Goal: Task Accomplishment & Management: Complete application form

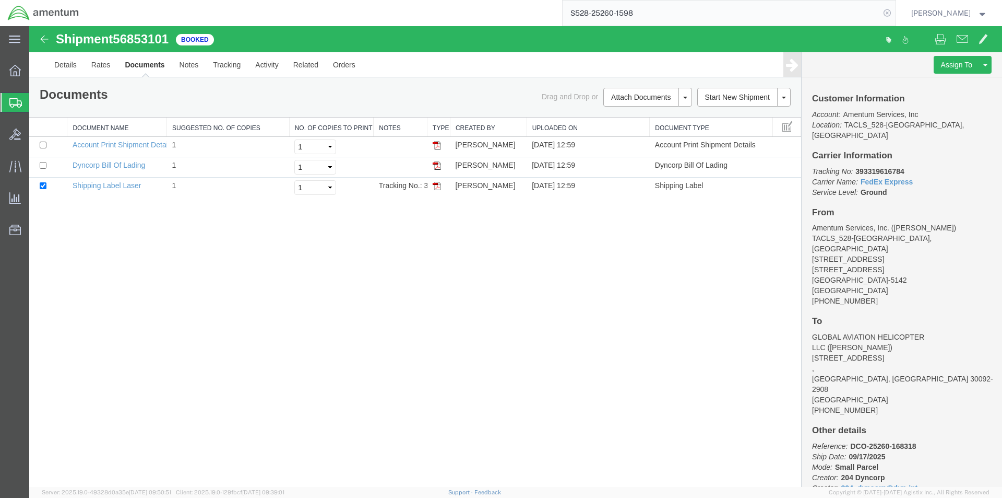
click at [895, 7] on icon at bounding box center [887, 13] width 15 height 15
click at [895, 9] on icon at bounding box center [887, 13] width 15 height 15
paste input "S528-25260-1599"
click at [891, 12] on icon at bounding box center [887, 13] width 15 height 15
type input "S528-25260-1599"
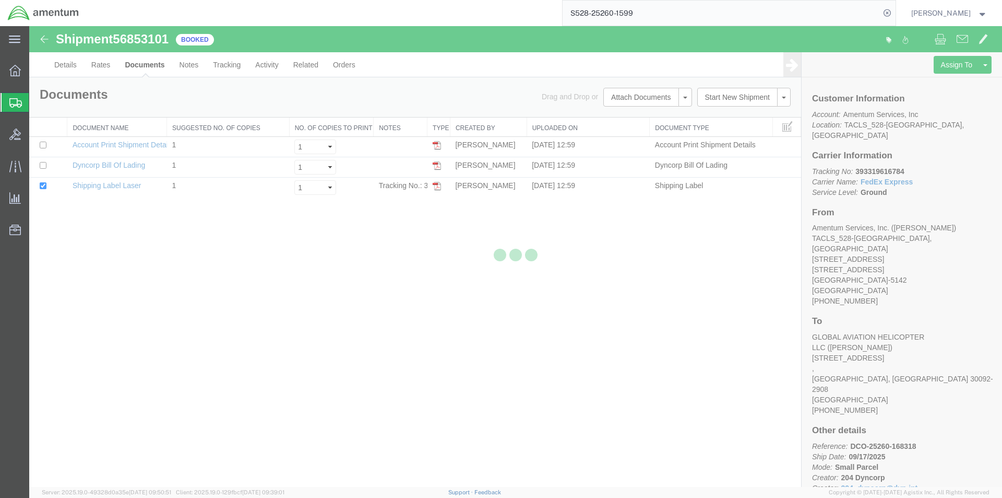
select select "42692"
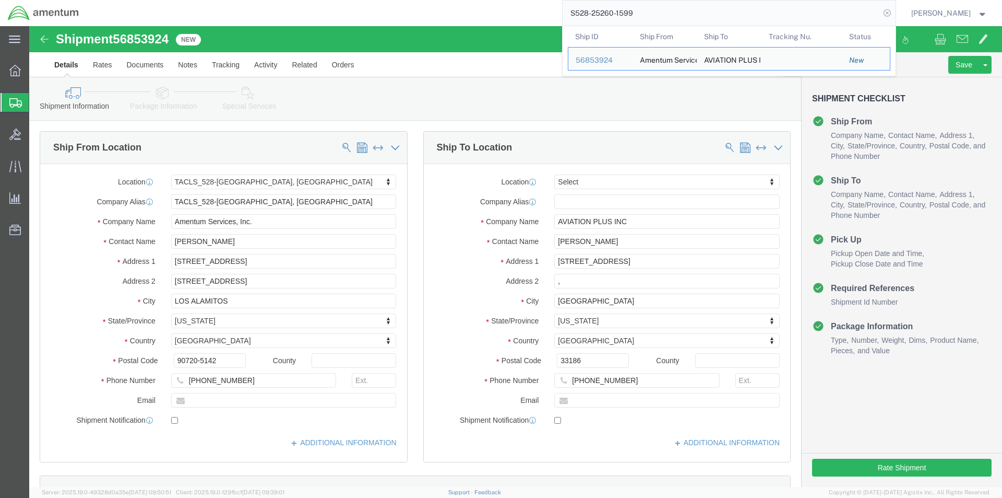
click at [892, 14] on icon at bounding box center [887, 13] width 15 height 15
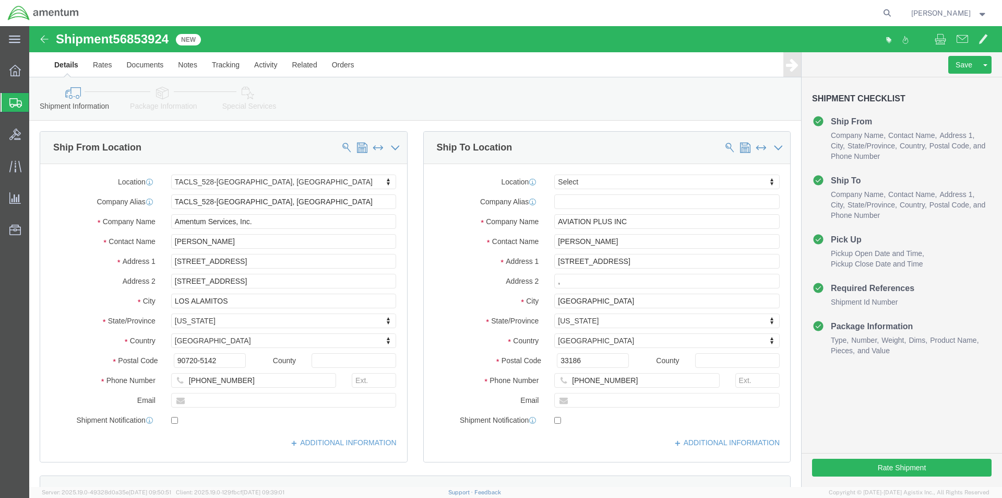
click at [892, 14] on icon at bounding box center [887, 13] width 15 height 15
paste input "S528-25260-1599"
click at [890, 11] on icon at bounding box center [887, 13] width 15 height 15
type input "S528-25260-1599"
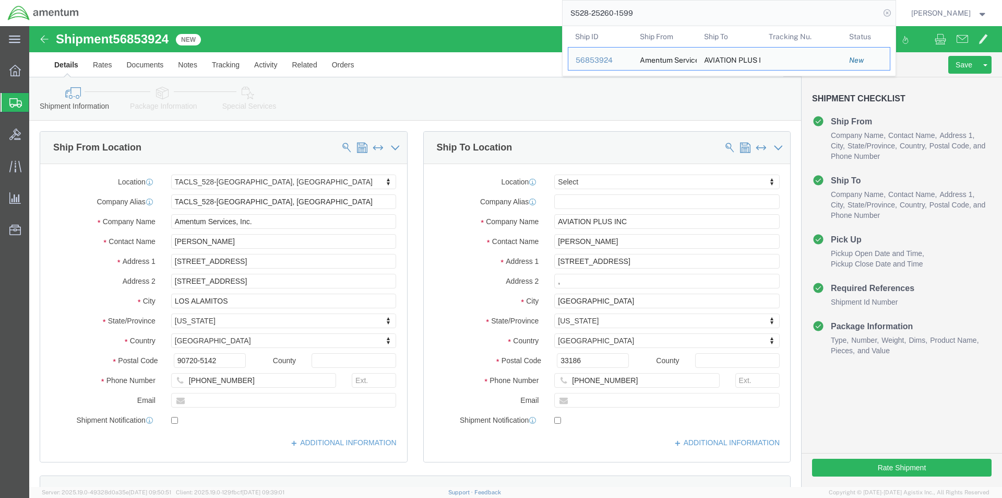
click at [892, 13] on icon at bounding box center [887, 13] width 15 height 15
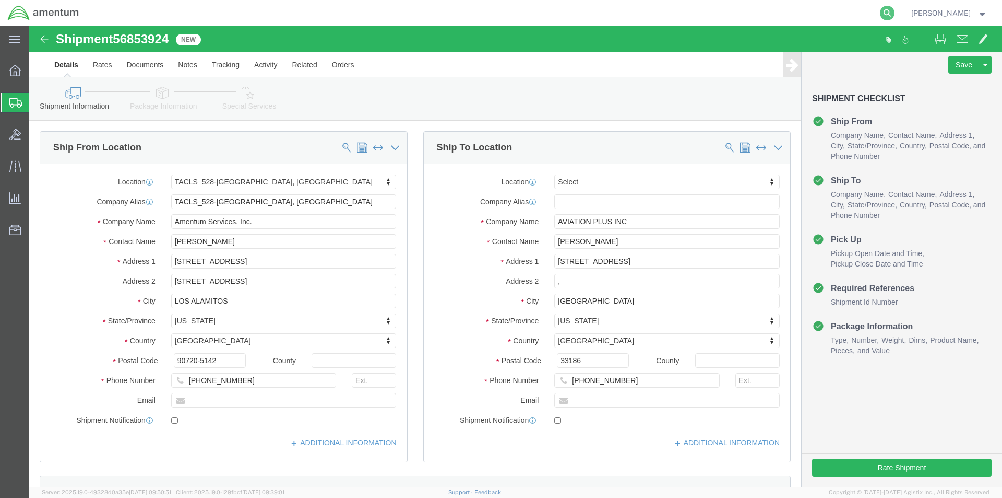
click at [892, 12] on icon at bounding box center [887, 13] width 15 height 15
paste input "S528-25260-1599"
click at [895, 10] on icon at bounding box center [887, 13] width 15 height 15
type input "S528-25260-1599"
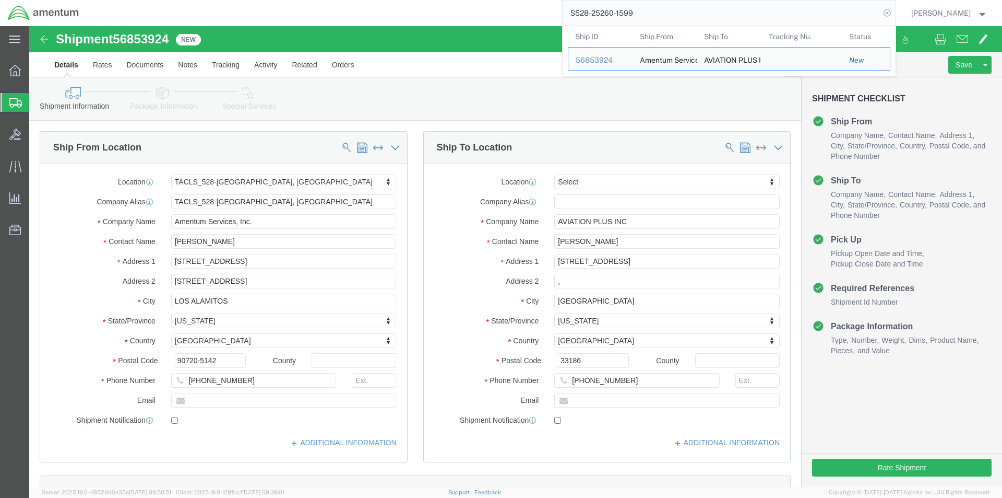
click at [893, 13] on icon at bounding box center [887, 13] width 15 height 15
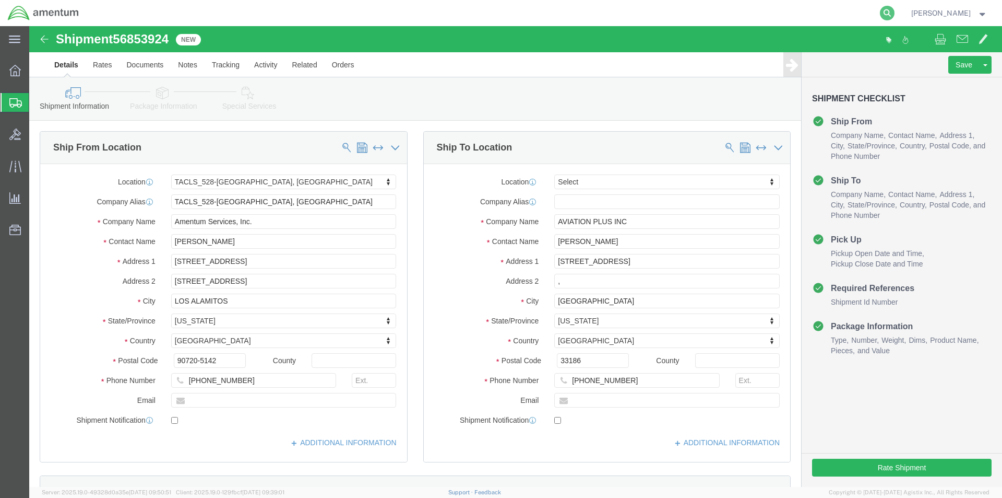
click at [893, 19] on icon at bounding box center [887, 13] width 15 height 15
paste input "S528-25260-1599"
click at [890, 8] on icon at bounding box center [887, 13] width 15 height 15
type input "S528-25260-1599"
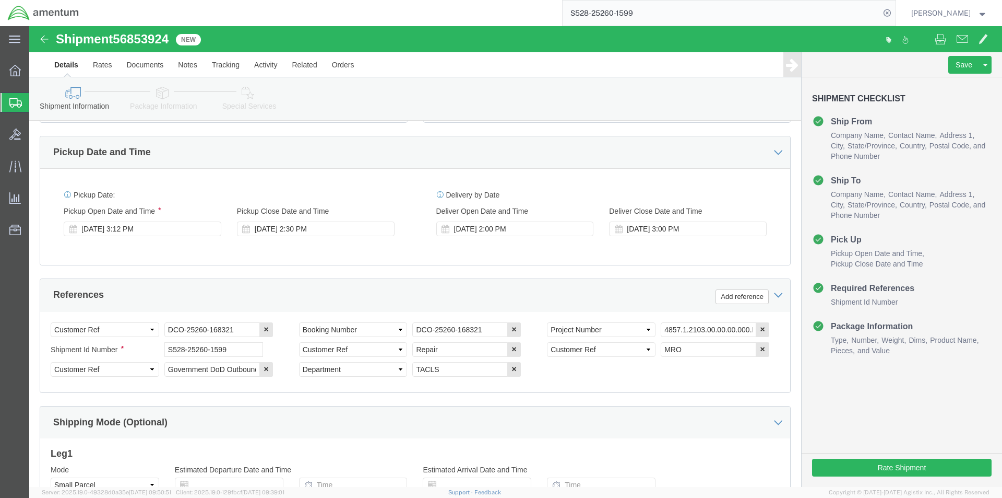
scroll to position [476, 0]
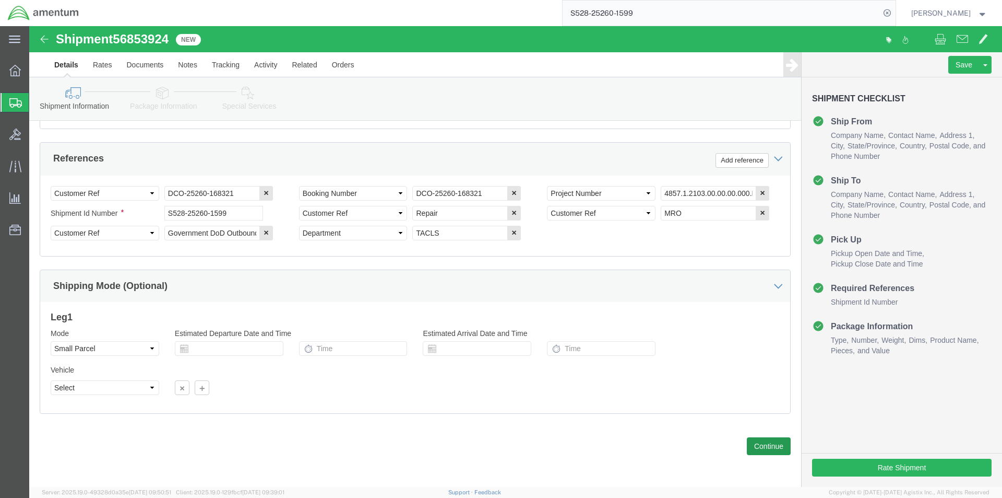
click button "Continue"
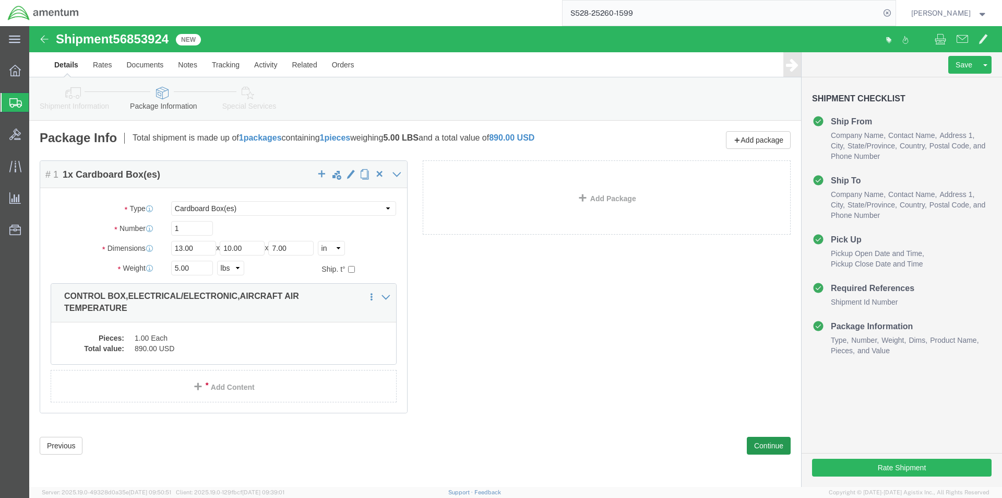
click button "Continue"
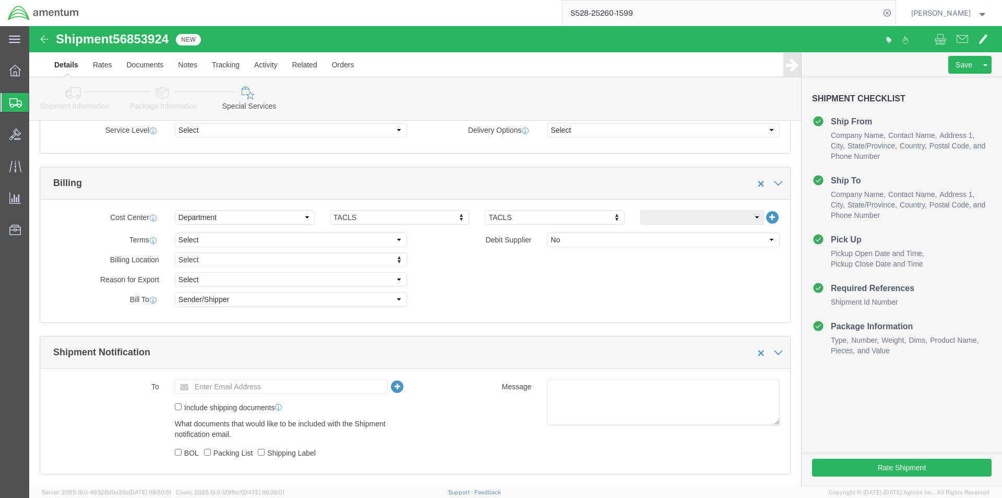
scroll to position [679, 0]
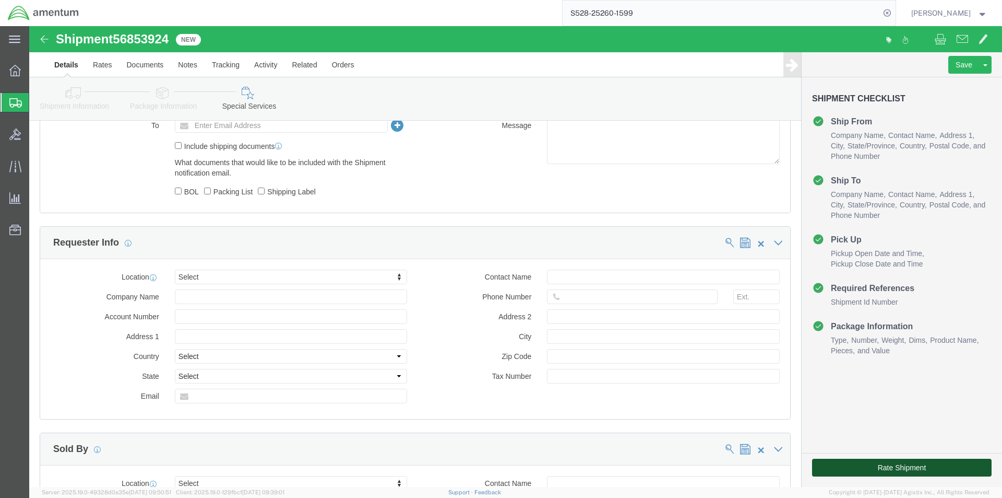
click button "Rate Shipment"
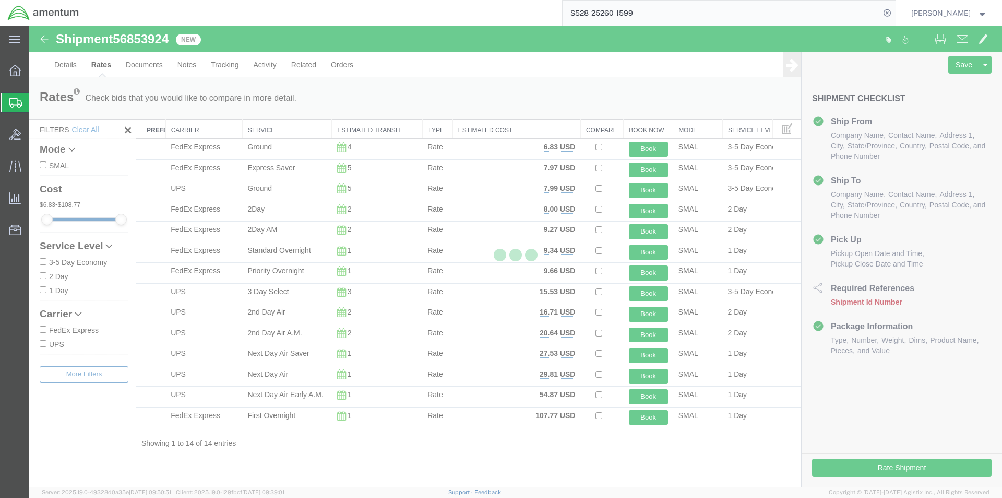
scroll to position [0, 0]
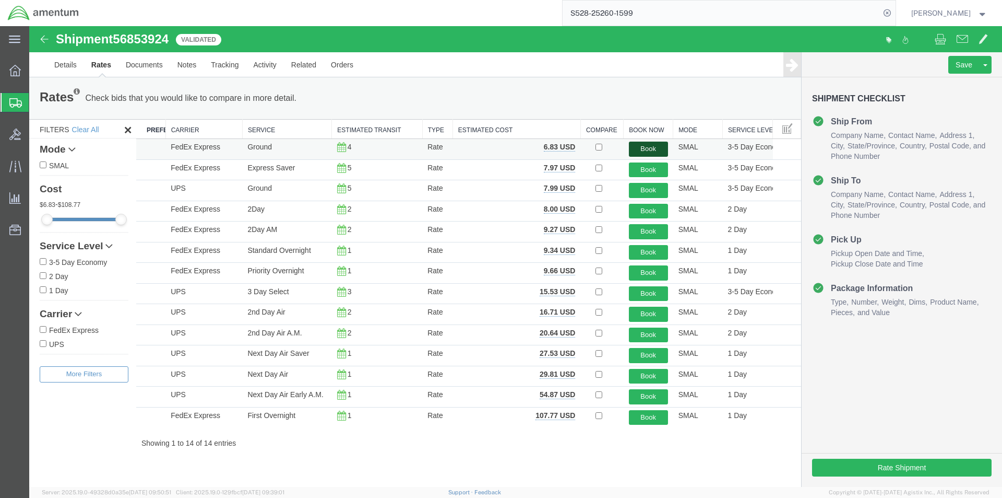
click at [650, 147] on button "Book" at bounding box center [648, 148] width 39 height 15
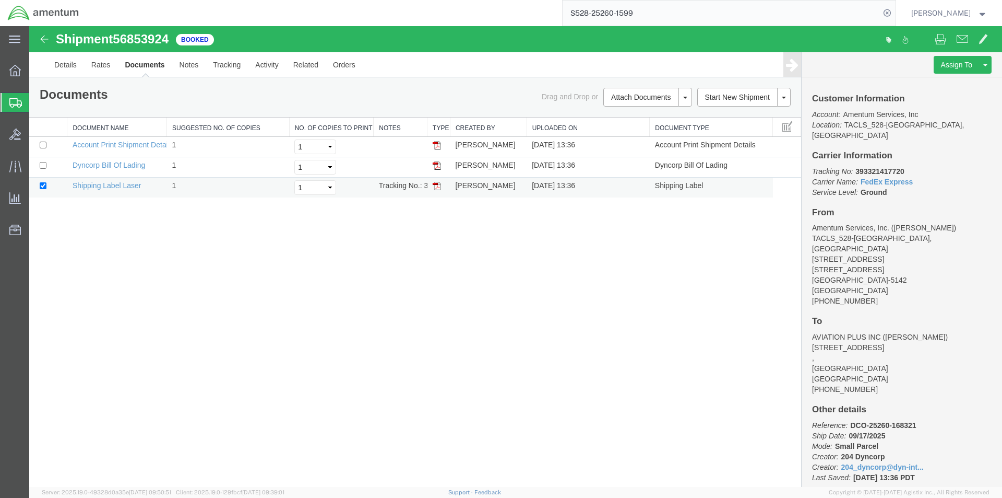
click at [439, 189] on img at bounding box center [437, 186] width 8 height 8
click at [439, 167] on img at bounding box center [437, 165] width 8 height 8
click at [0, 0] on span "Create Shipment" at bounding box center [0, 0] width 0 height 0
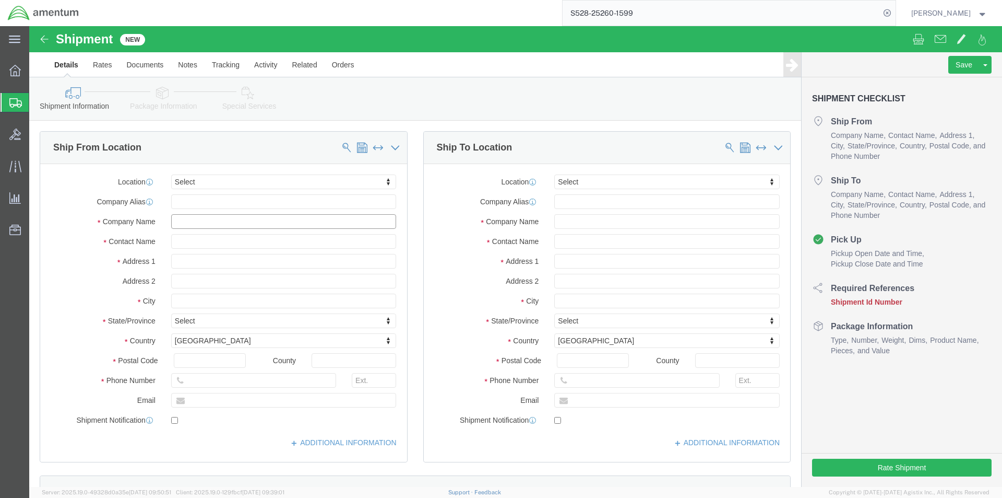
click input "text"
type input "los alamitos"
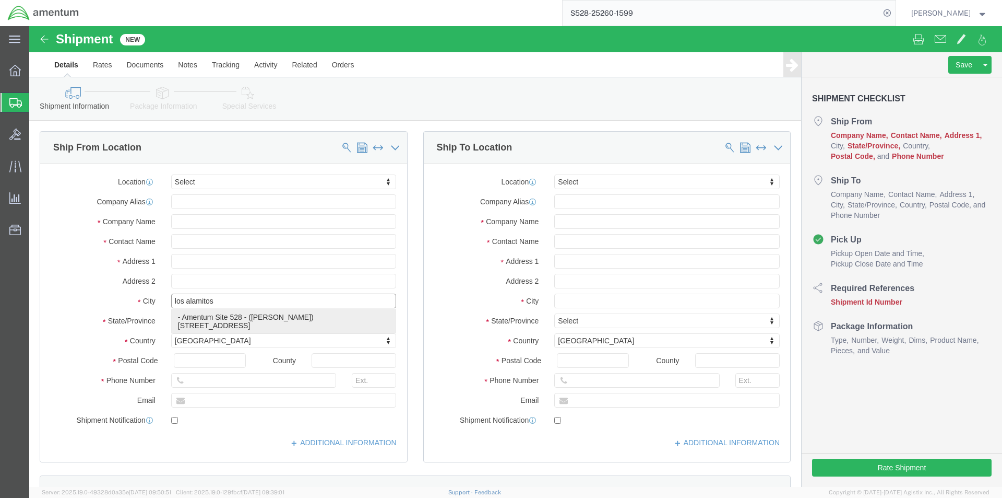
click p "- Amentum Site 528 - ([PERSON_NAME]) [STREET_ADDRESS]"
type input "[STREET_ADDRESS]"
type input "90720"
type input "8179443135"
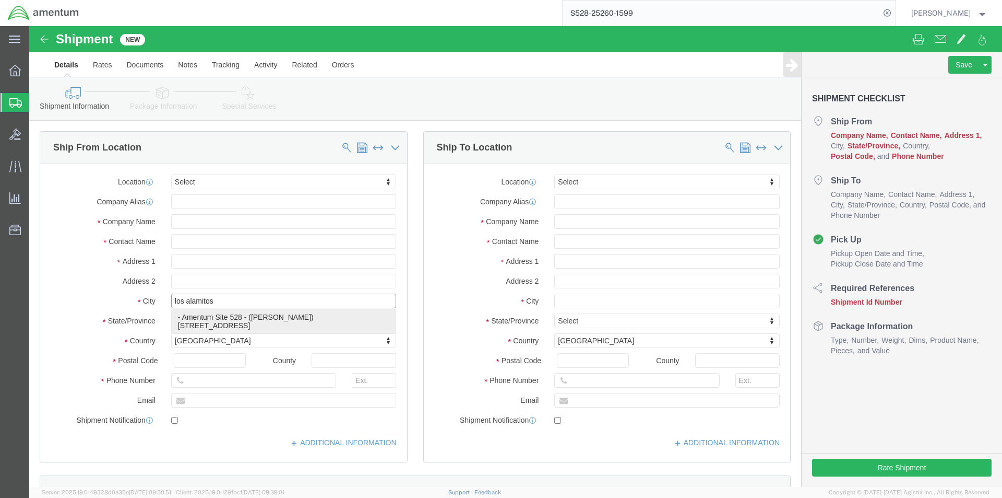
type input "Amentum Site 528"
type input "[PERSON_NAME]"
type input "LOS ALAMITOS"
select select "CA"
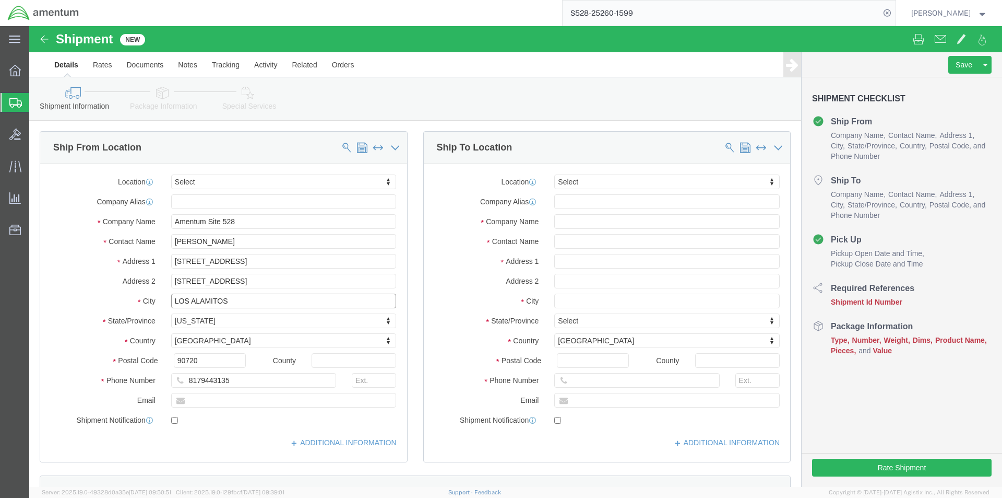
type input "LOS ALAMITOS"
click div "Ship To Location Location Select Select My Profile Location [PHONE_NUMBER] [PHO…"
click input "text"
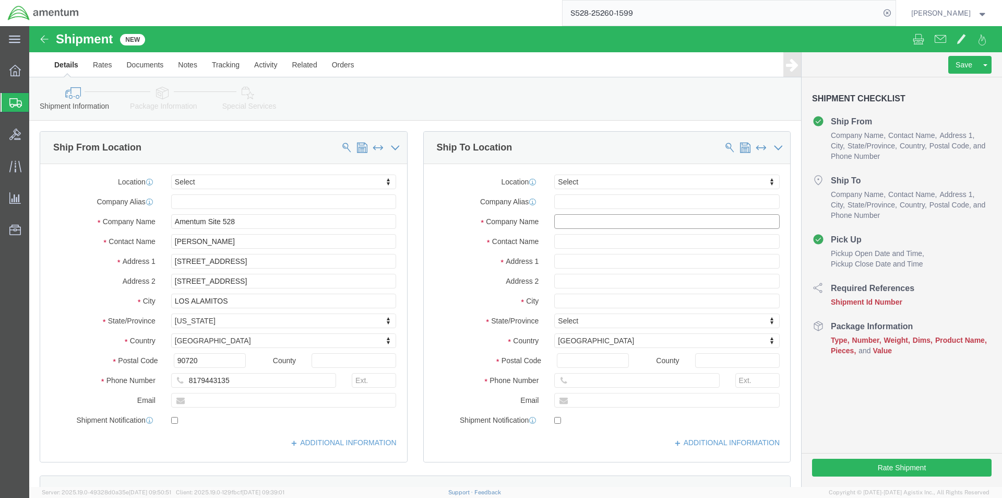
type input "A"
type input "EAM Worldwide"
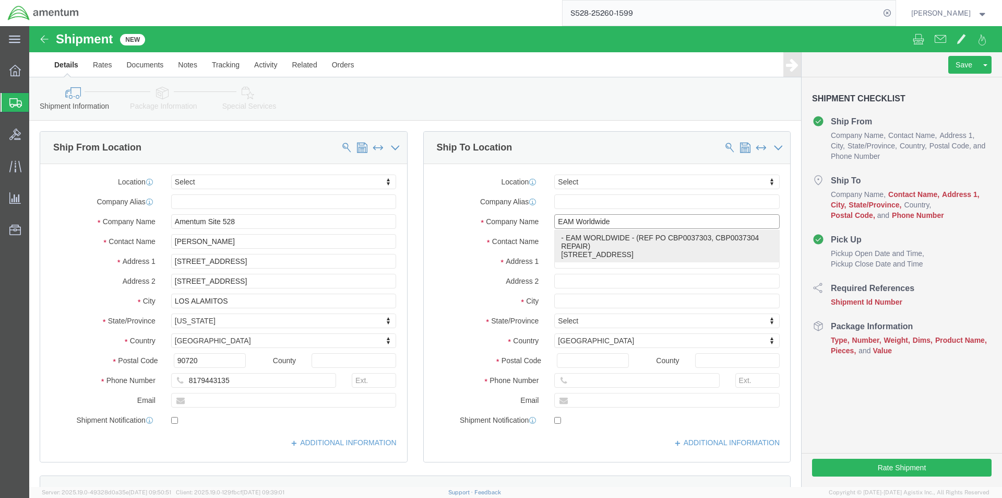
click p "- EAM WORLDWIDE - (REF PO CBP0037303, CBP0037304 REPAIR) [STREET_ADDRESS]"
type input "[STREET_ADDRESS]"
type input "33142-2718"
type input "EAM WORLDWIDE"
type input "REF PO CBP0037303, CBP0037304 REPAIR"
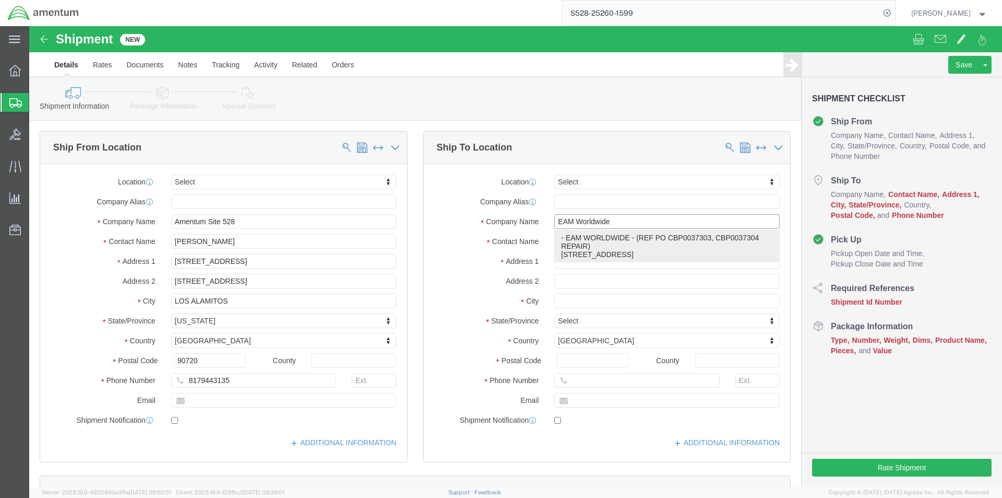
type input "[GEOGRAPHIC_DATA]"
select select "FL"
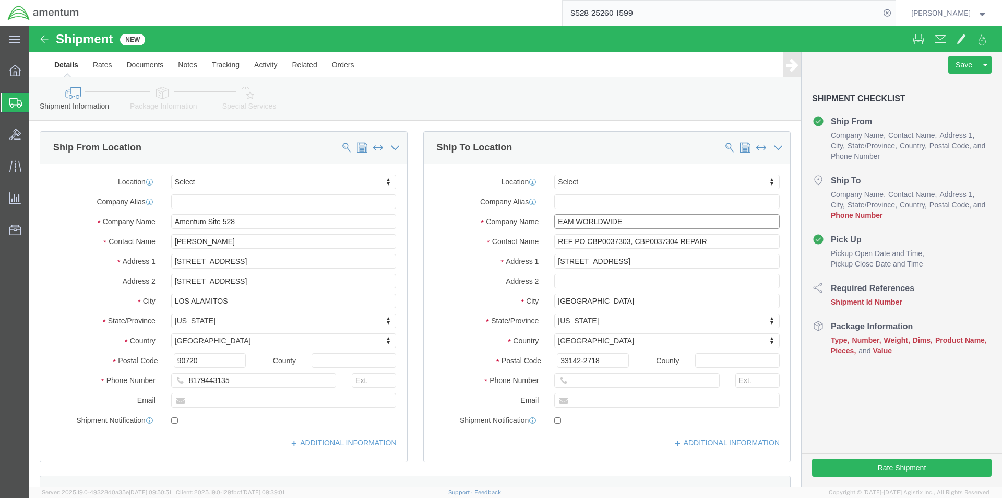
type input "EAM WORLDWIDE"
click input "text"
paste input "[PHONE_NUMBER]"
click input "[PHONE_NUMBER]"
click input "1.305.8714050"
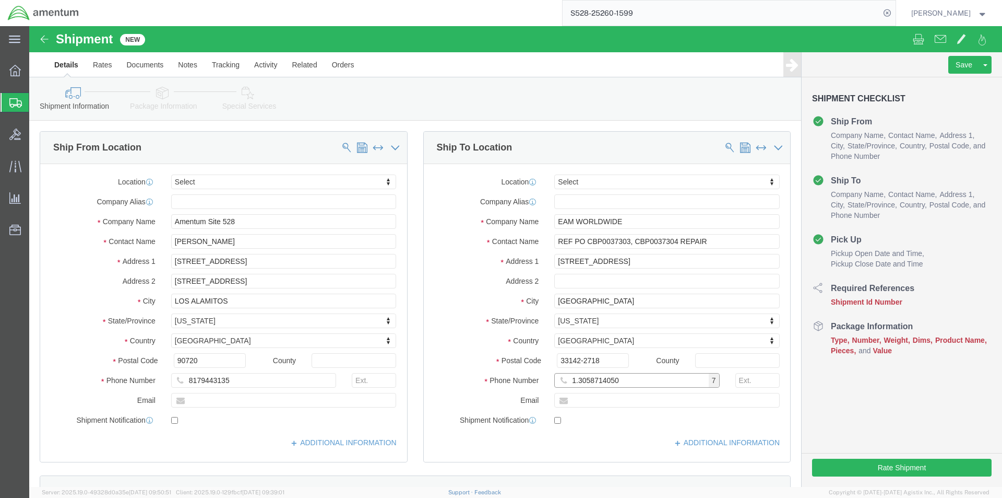
click input "1.3058714050"
type input "13058714050"
click div "Address 2"
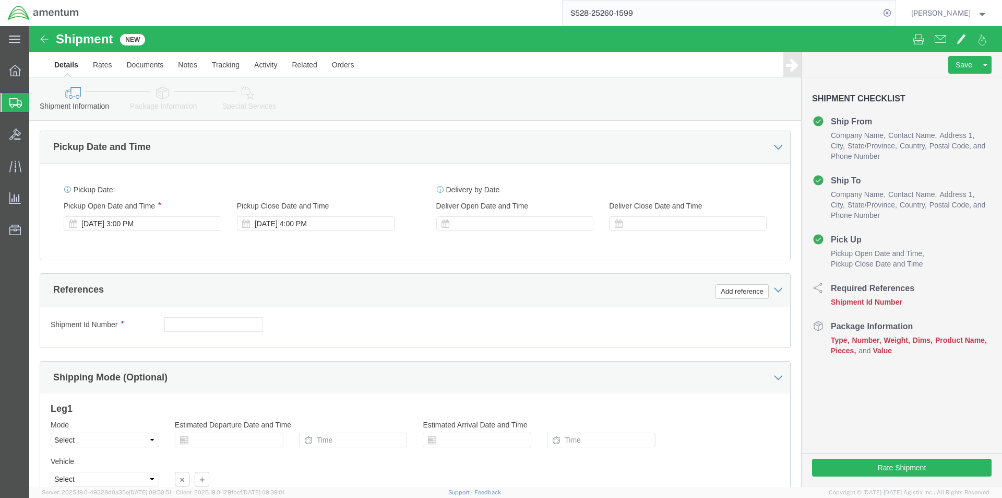
scroll to position [436, 0]
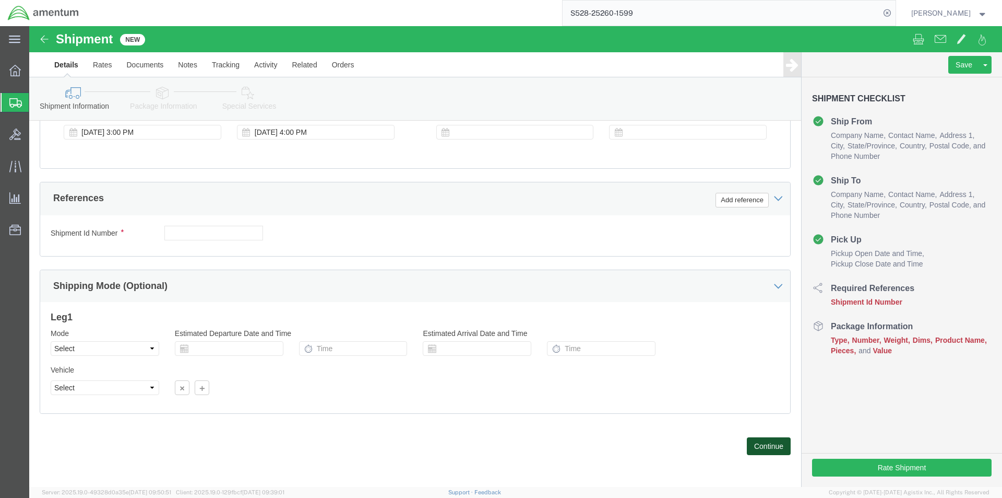
click button "Continue"
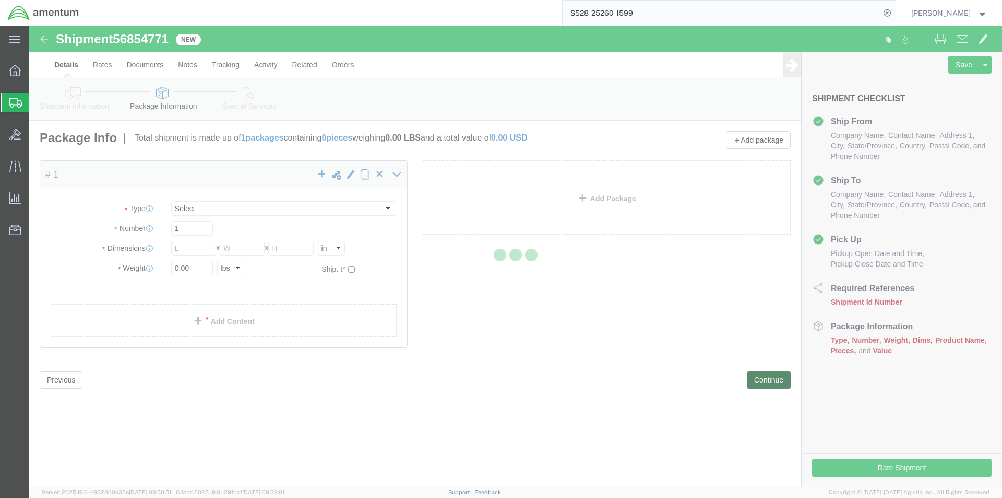
select select "CBOX"
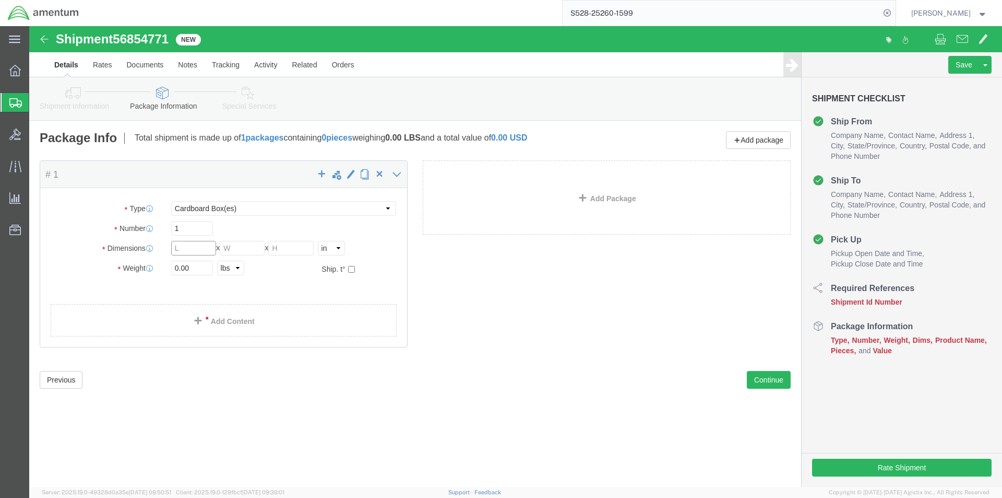
click input "text"
type input "30"
type input "20"
click input "0.00"
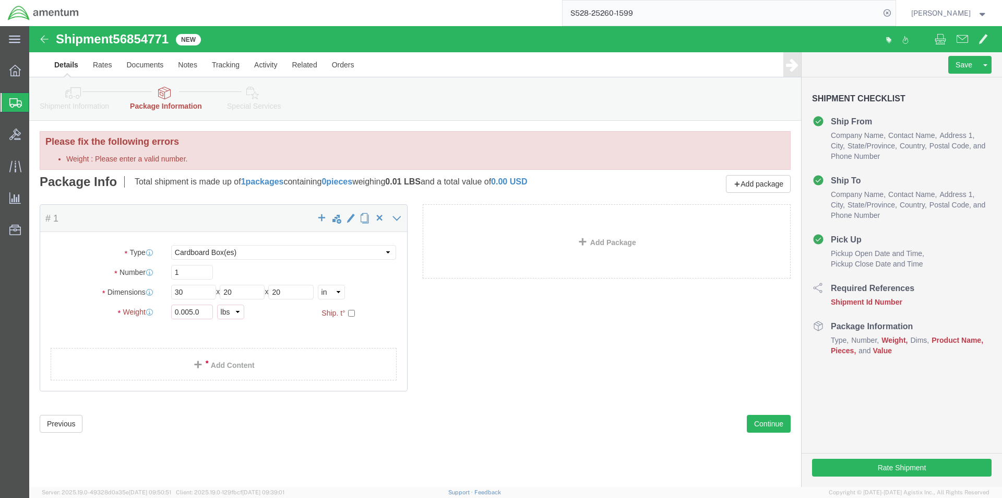
click div "Package Type Select BCK Boxes Bale(s) Basket(s) Bolt(s) Bottle(s) Buckets Bulk …"
click input "0.005.0"
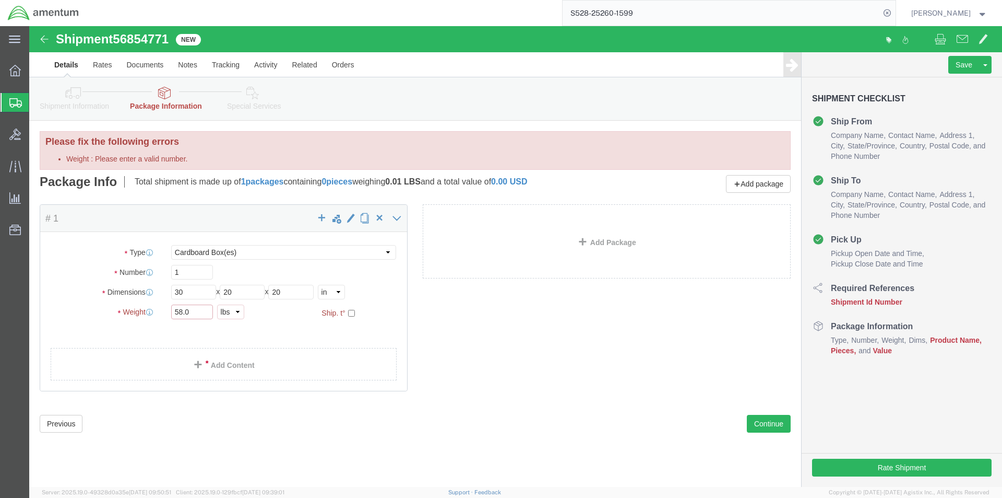
type input "58.0"
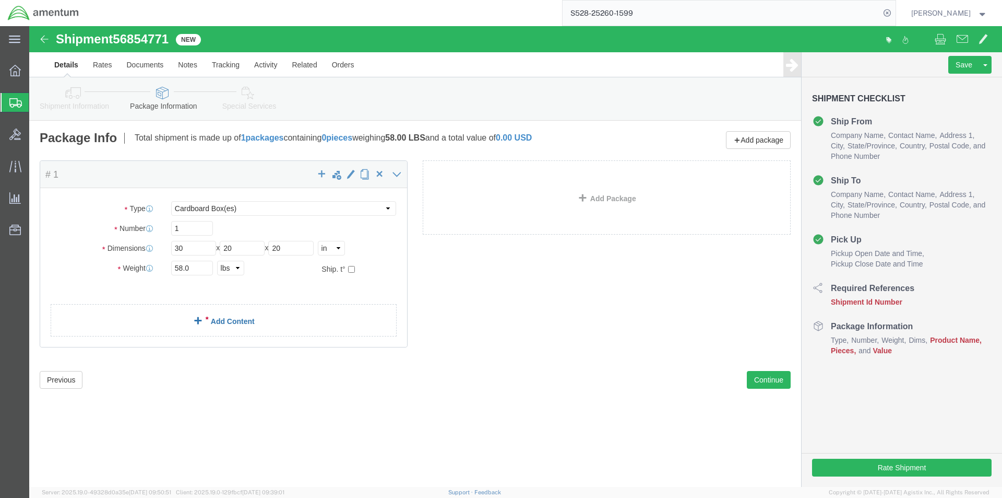
click link "Add Content"
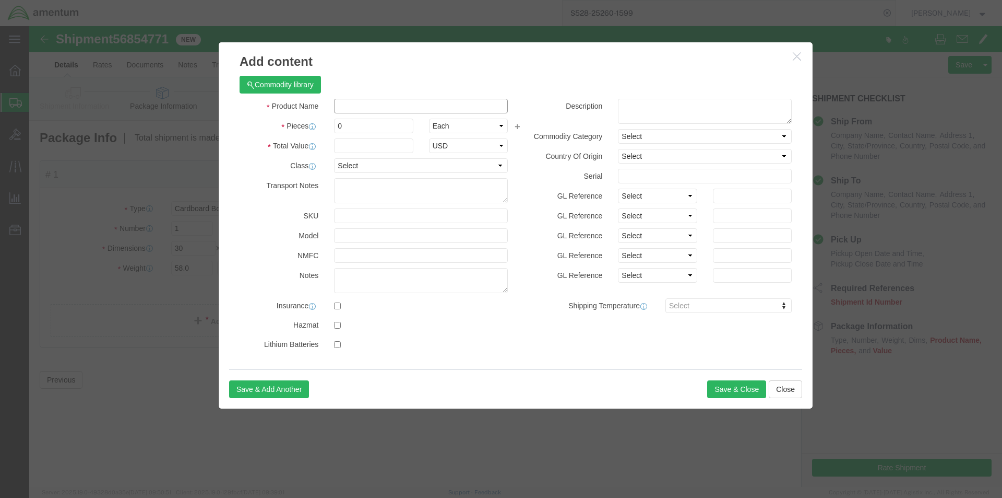
click input "text"
type input "lr"
click input "0"
type input "1"
click input "text"
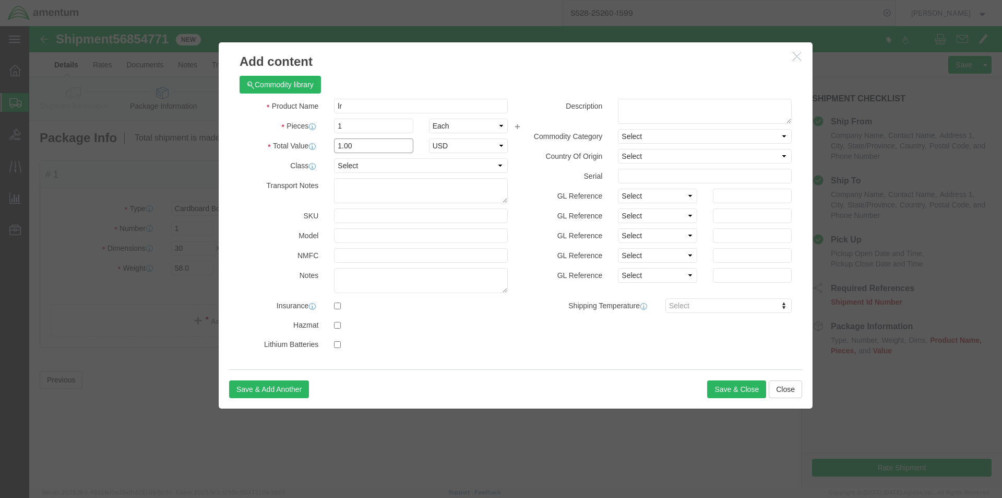
type input "1.00"
select select "USD"
click button "Save & Close"
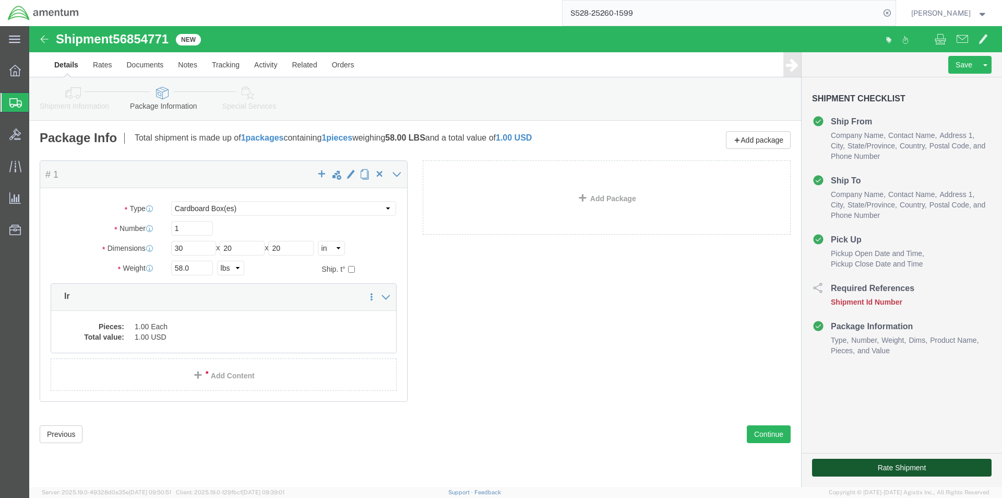
click button "Rate Shipment"
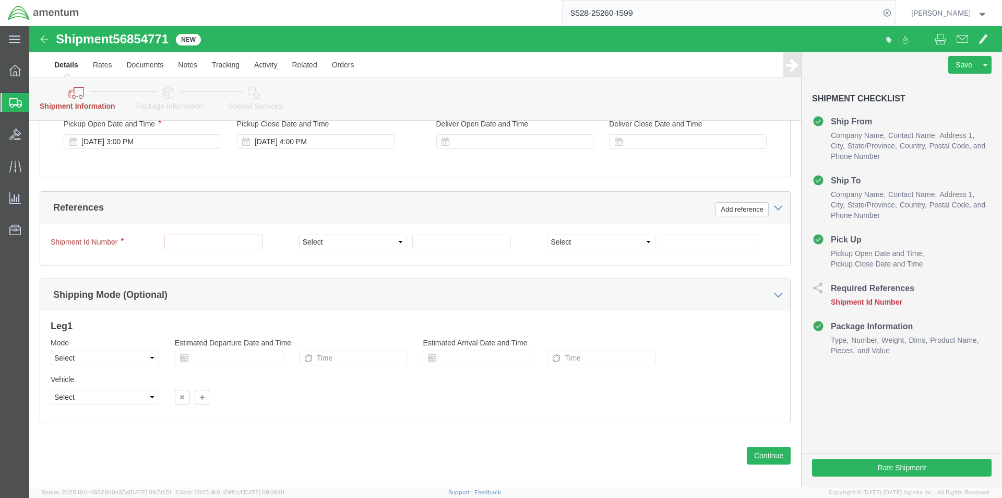
scroll to position [470, 0]
paste input "S528-25224-1566"
type input "S528-25224-1566"
click button "Rate Shipment"
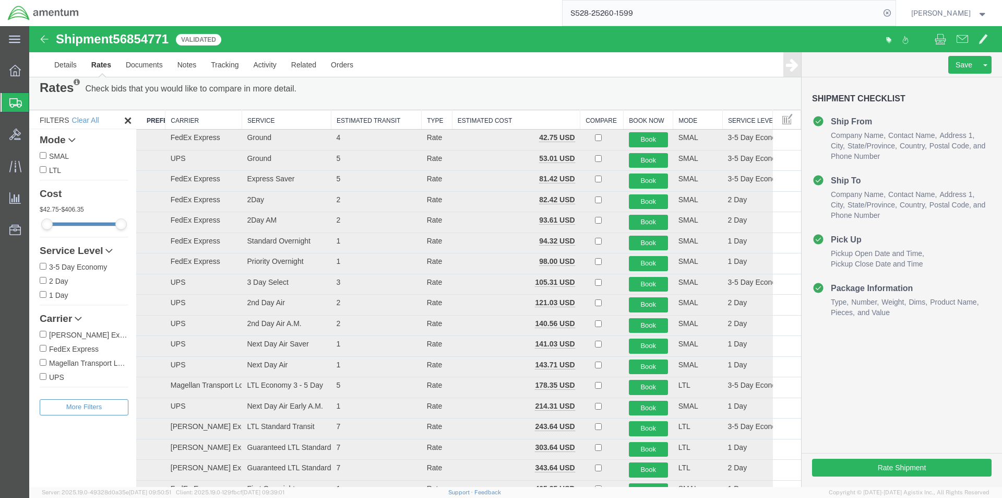
scroll to position [0, 0]
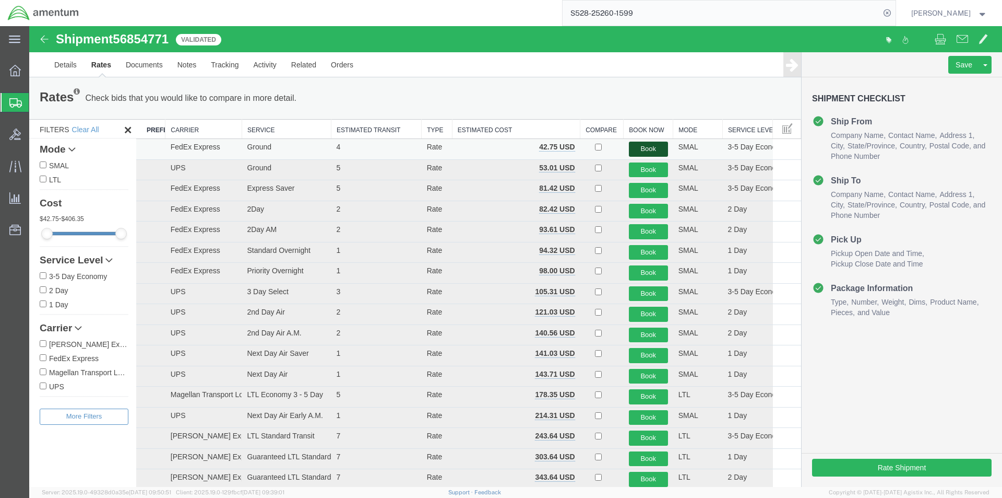
click at [642, 151] on button "Book" at bounding box center [648, 148] width 39 height 15
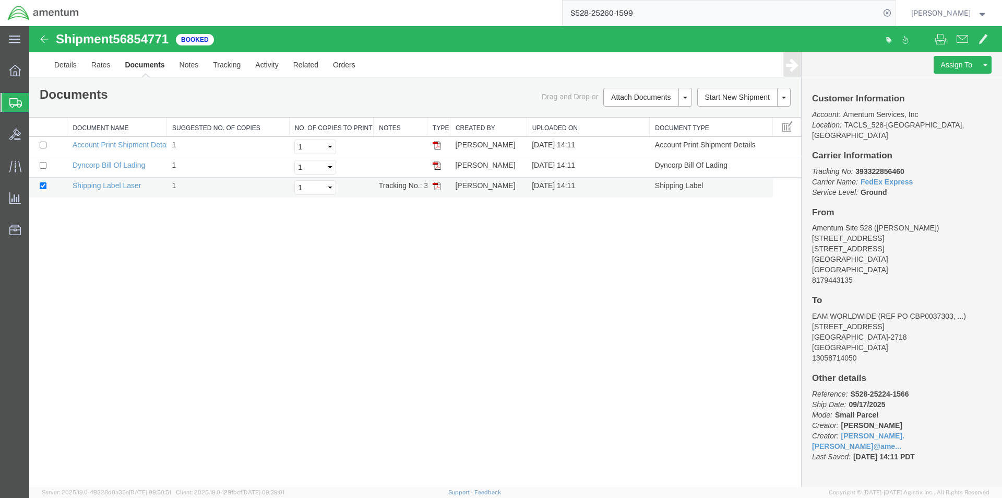
click at [439, 184] on img at bounding box center [437, 186] width 8 height 8
click at [438, 167] on img at bounding box center [437, 165] width 8 height 8
click at [867, 167] on b "393322856460" at bounding box center [880, 171] width 49 height 8
copy b "393322856460"
